Goal: Task Accomplishment & Management: Use online tool/utility

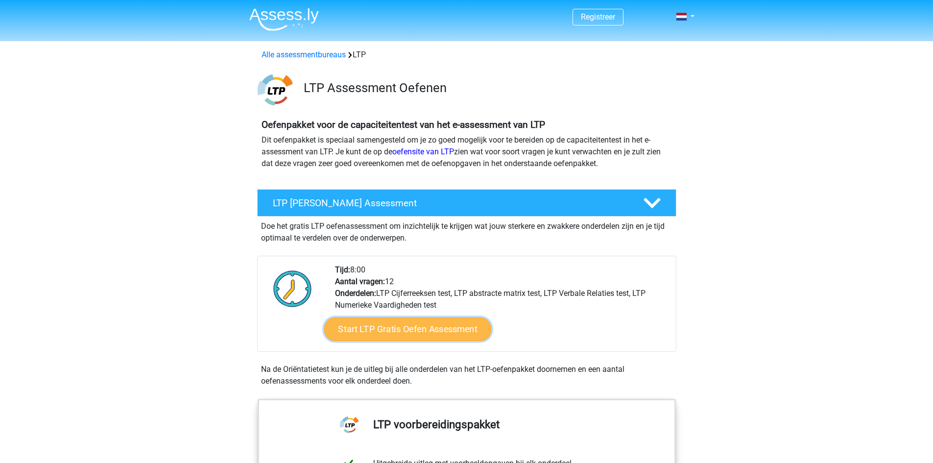
click at [422, 330] on link "Start LTP Gratis Oefen Assessment" at bounding box center [407, 328] width 167 height 23
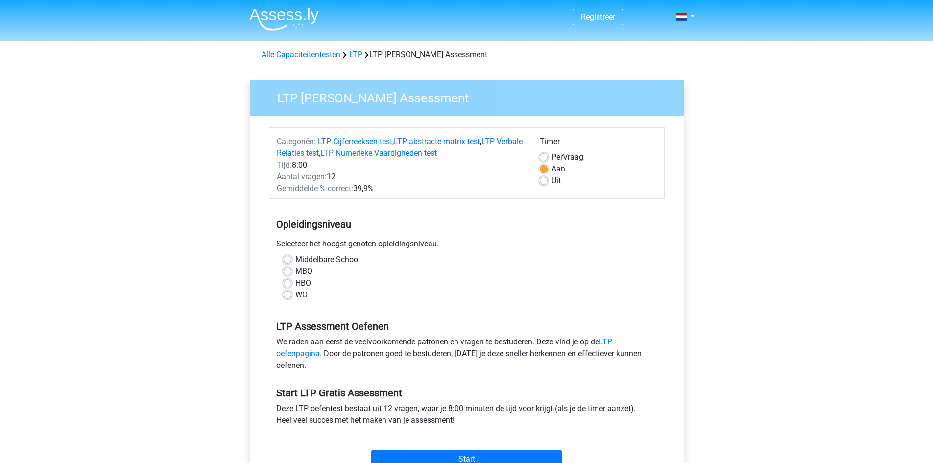
drag, startPoint x: 288, startPoint y: 270, endPoint x: 289, endPoint y: 263, distance: 6.4
click at [295, 270] on label "MBO" at bounding box center [303, 271] width 17 height 12
click at [288, 270] on input "MBO" at bounding box center [287, 270] width 8 height 10
radio input "true"
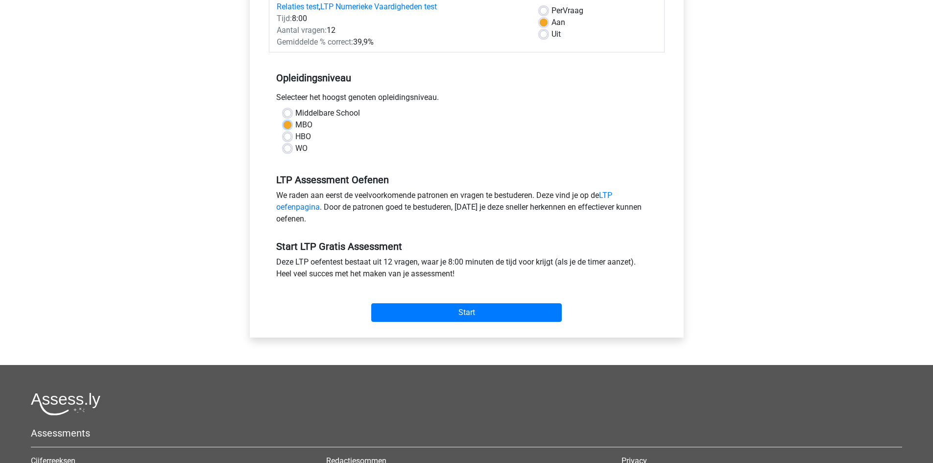
scroll to position [147, 0]
click at [442, 313] on input "Start" at bounding box center [466, 312] width 190 height 19
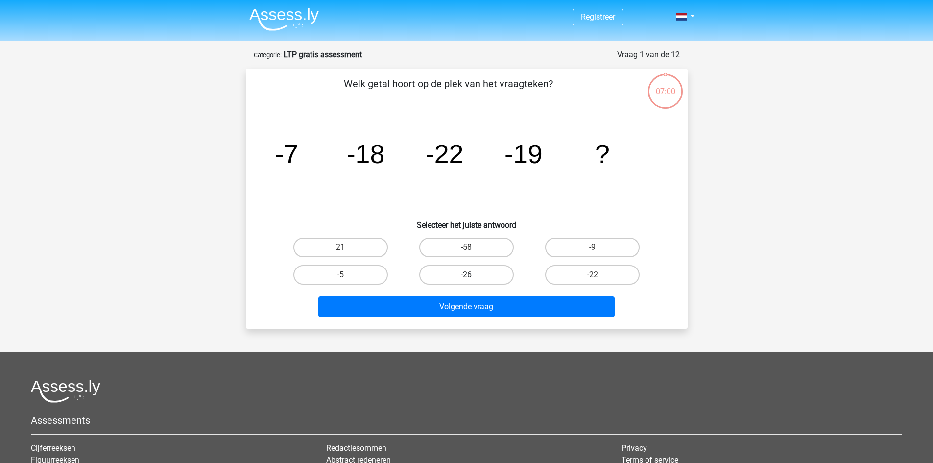
click at [477, 275] on label "-26" at bounding box center [466, 275] width 94 height 20
click at [472, 275] on input "-26" at bounding box center [469, 278] width 6 height 6
radio input "true"
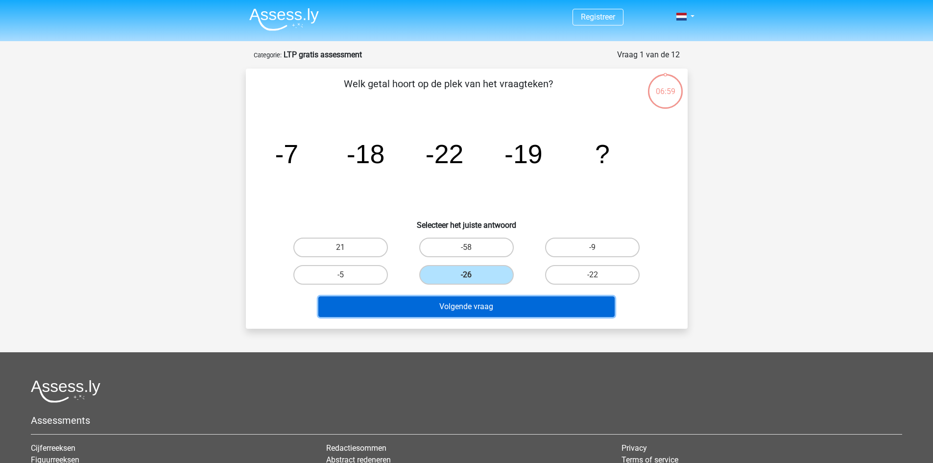
click at [476, 305] on button "Volgende vraag" at bounding box center [466, 306] width 296 height 21
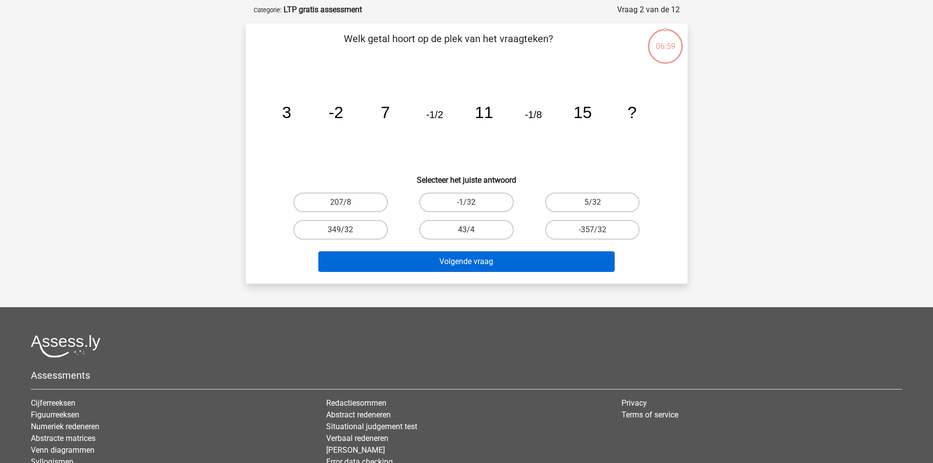
scroll to position [49, 0]
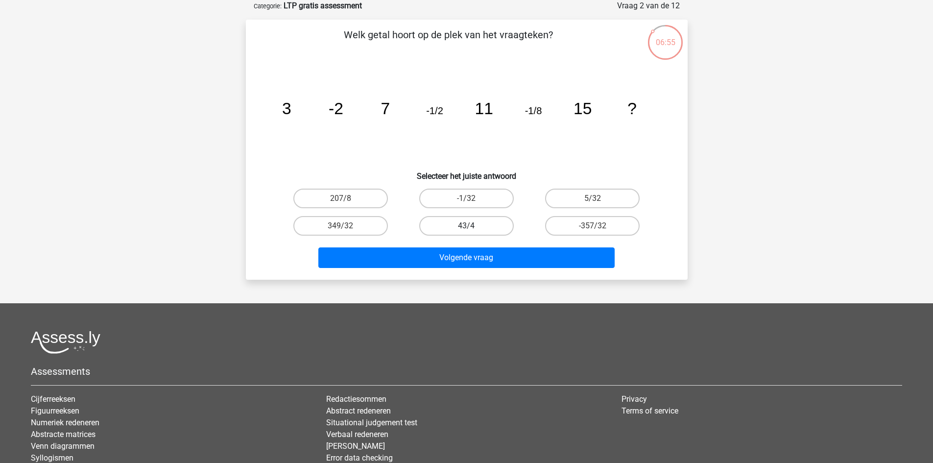
click at [480, 229] on label "43/4" at bounding box center [466, 226] width 94 height 20
click at [472, 229] on input "43/4" at bounding box center [469, 229] width 6 height 6
radio input "true"
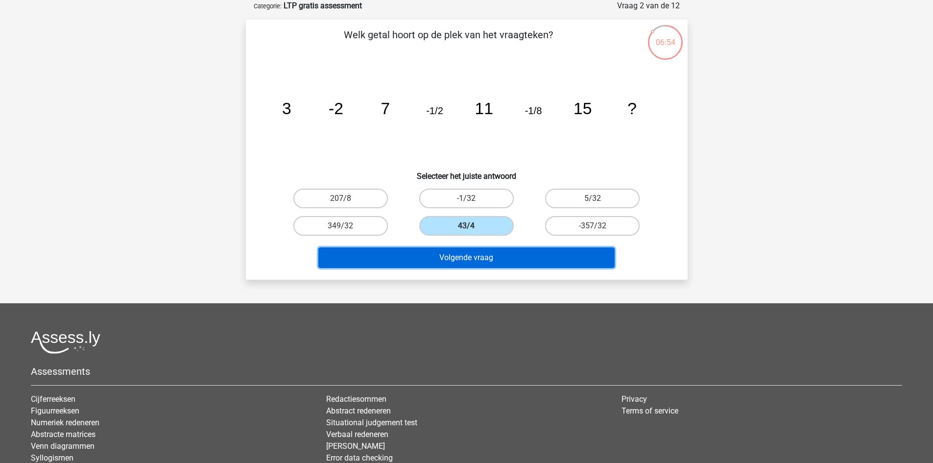
click at [476, 250] on button "Volgende vraag" at bounding box center [466, 257] width 296 height 21
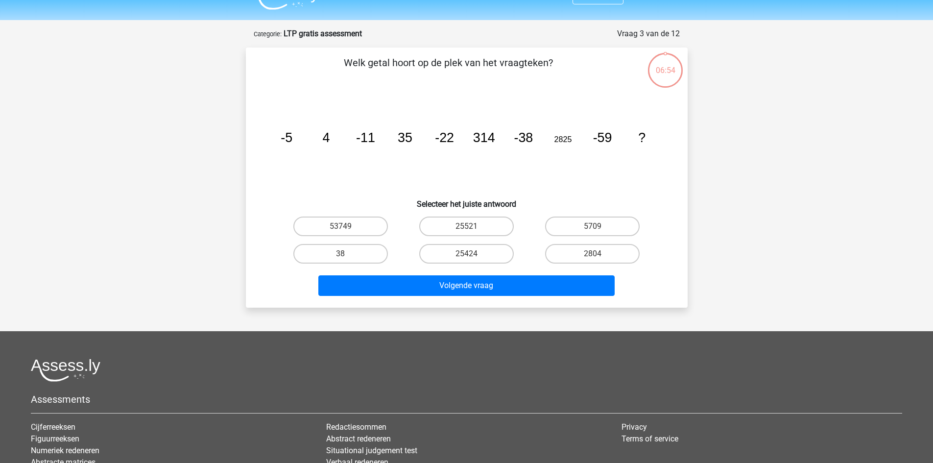
scroll to position [0, 0]
